Goal: Use online tool/utility: Utilize a website feature to perform a specific function

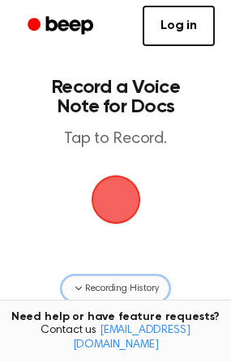
click at [114, 288] on span "Recording History" at bounding box center [121, 288] width 73 height 15
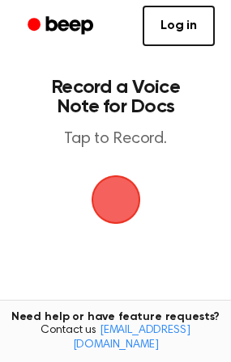
click at [125, 209] on span "button" at bounding box center [115, 200] width 53 height 53
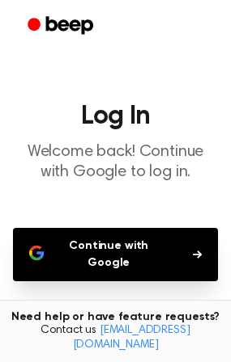
click at [117, 257] on button "Continue with Google" at bounding box center [115, 254] width 205 height 53
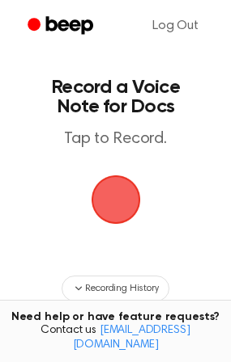
click at [113, 213] on span "button" at bounding box center [115, 200] width 75 height 75
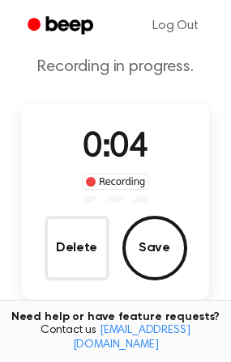
scroll to position [81, 0]
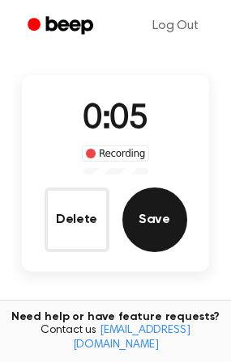
click at [157, 219] on button "Save" at bounding box center [154, 220] width 65 height 65
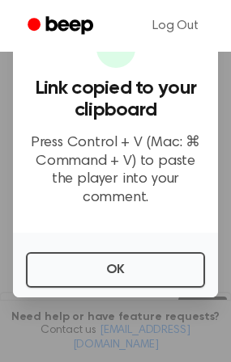
scroll to position [0, 0]
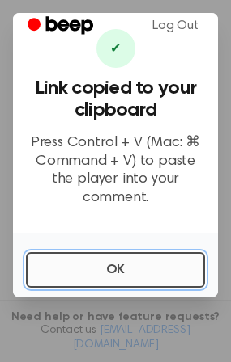
click at [117, 269] on button "OK" at bounding box center [115, 270] width 179 height 36
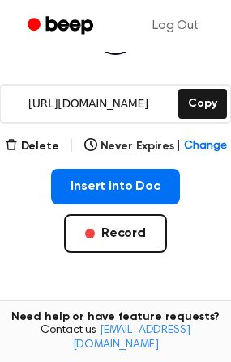
scroll to position [243, 0]
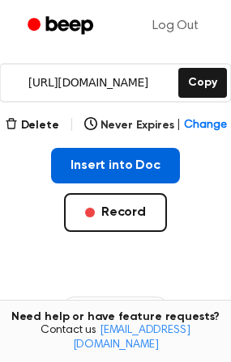
click at [131, 167] on button "Insert into Doc" at bounding box center [115, 166] width 129 height 36
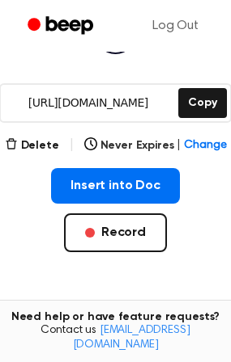
scroll to position [149, 0]
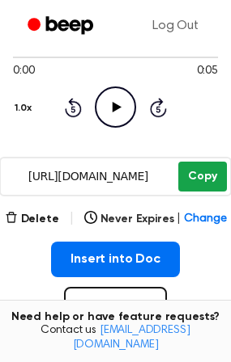
click at [193, 173] on button "Copy" at bounding box center [202, 177] width 48 height 30
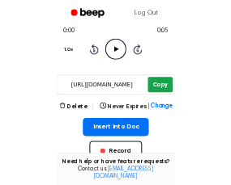
scroll to position [472, 0]
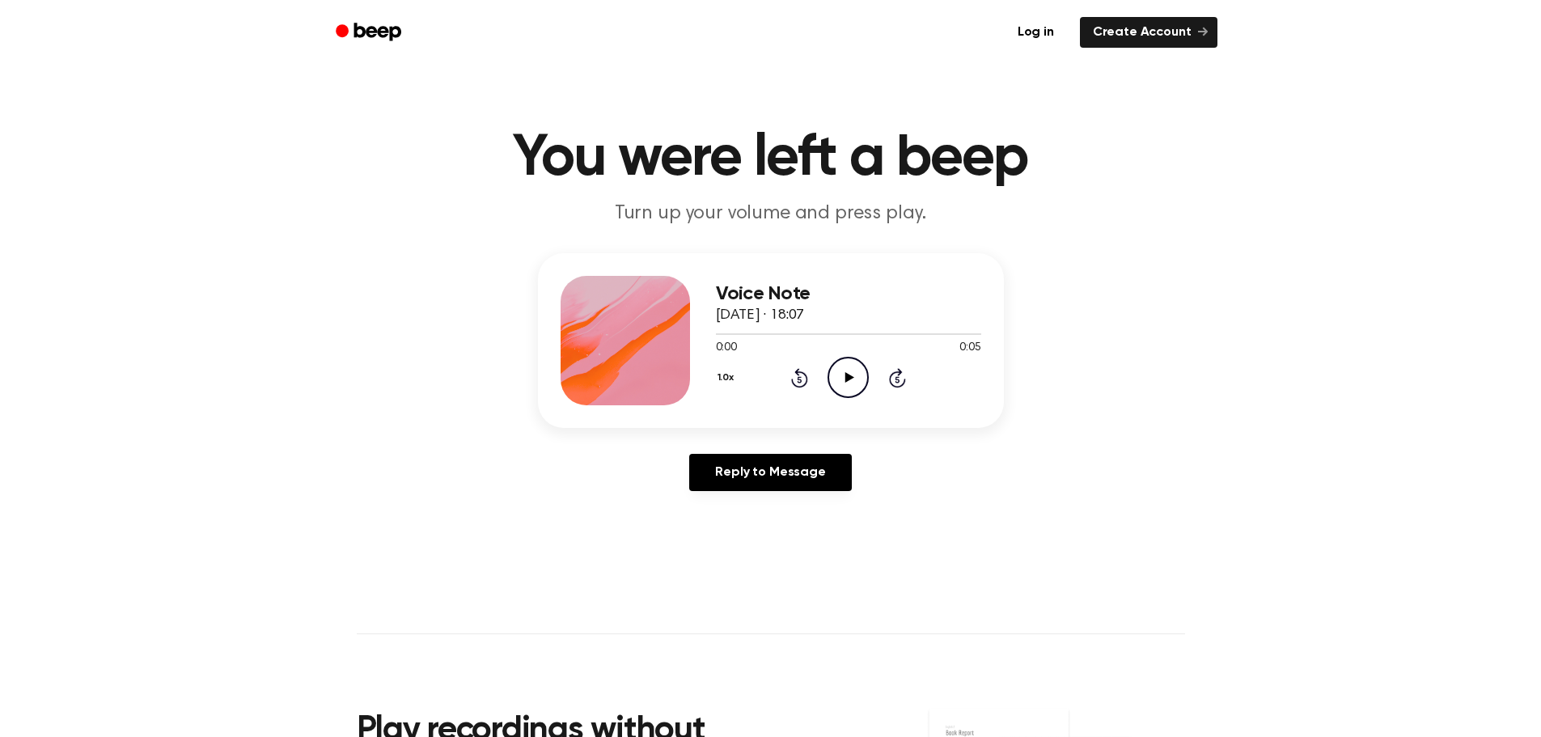
click at [847, 379] on icon at bounding box center [849, 377] width 9 height 11
click at [861, 370] on icon "Play Audio" at bounding box center [847, 377] width 41 height 41
